Goal: Check status: Check status

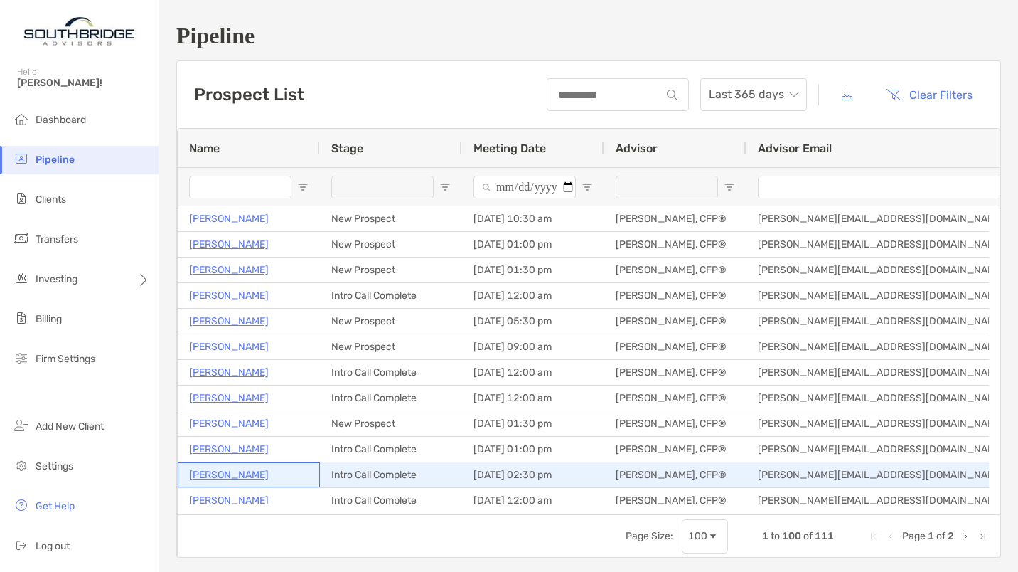
click at [214, 473] on p "[PERSON_NAME]" at bounding box center [229, 475] width 80 height 18
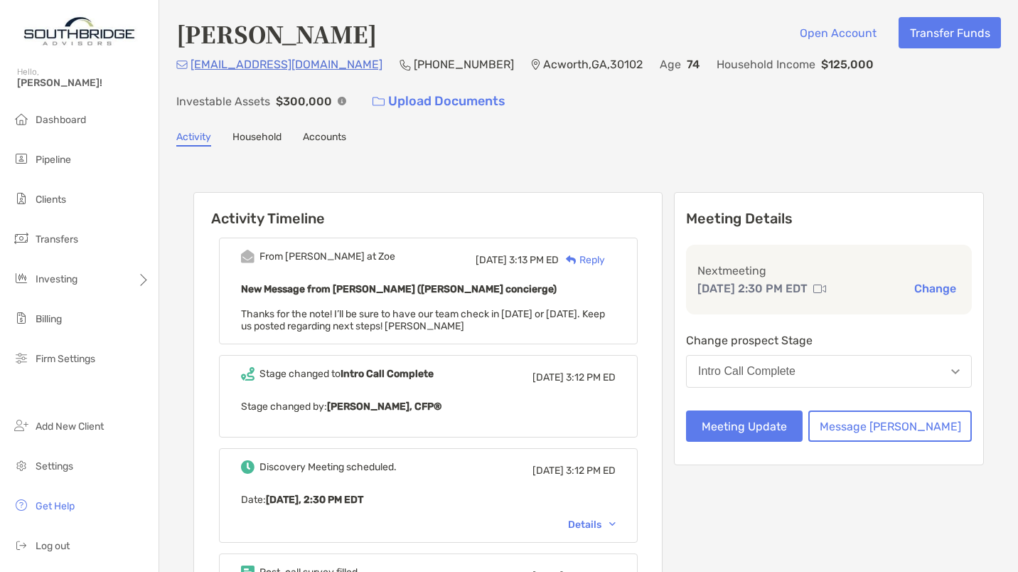
click at [616, 521] on div "Details" at bounding box center [592, 524] width 48 height 12
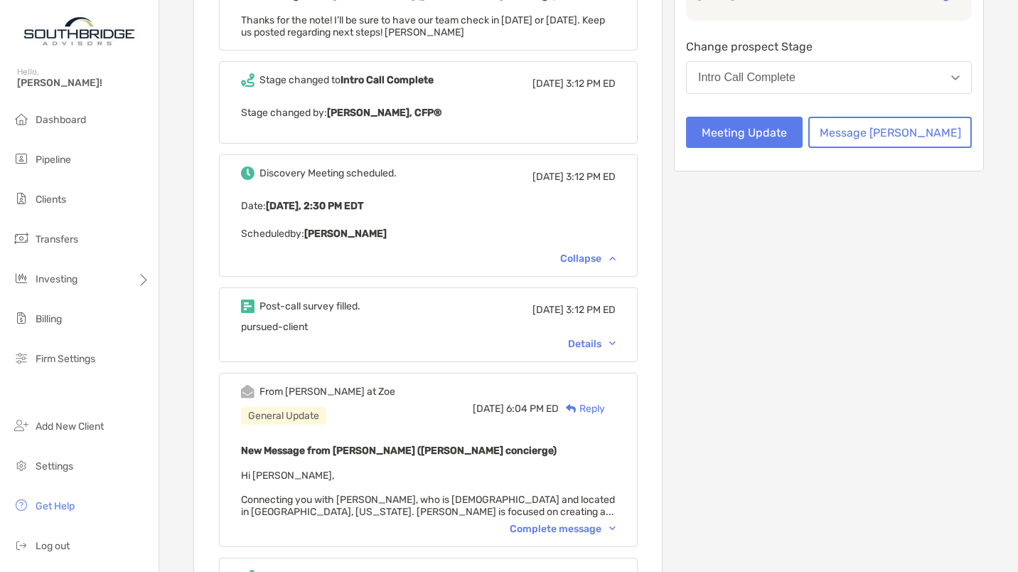
scroll to position [360, 0]
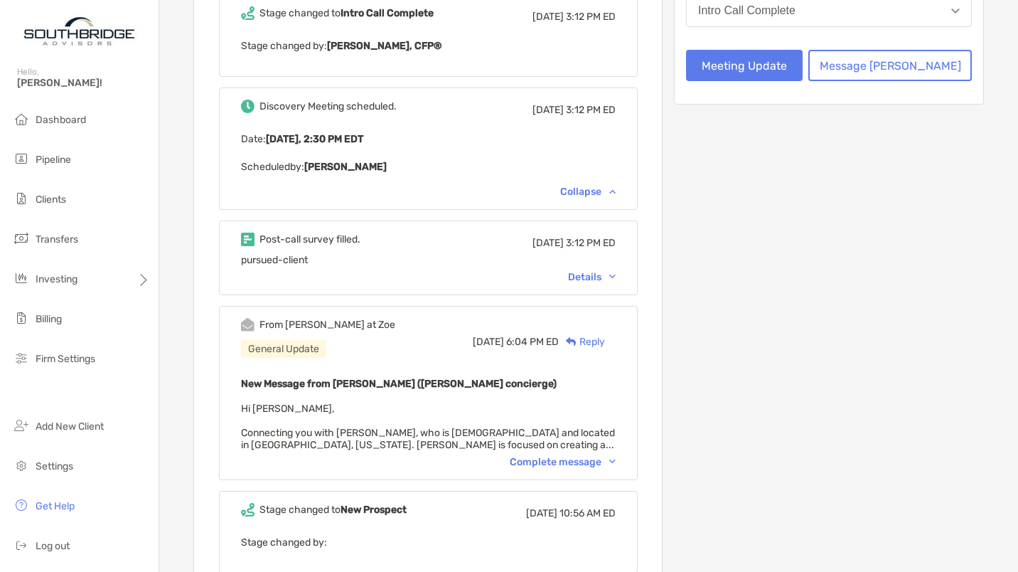
click at [613, 271] on div "Details" at bounding box center [592, 277] width 48 height 12
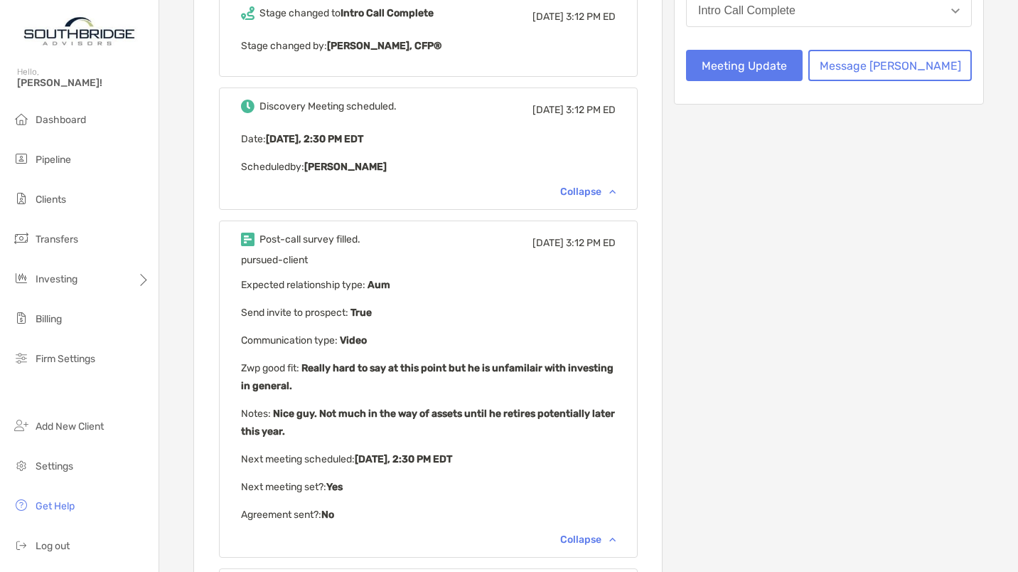
scroll to position [0, 0]
